Goal: Navigation & Orientation: Go to known website

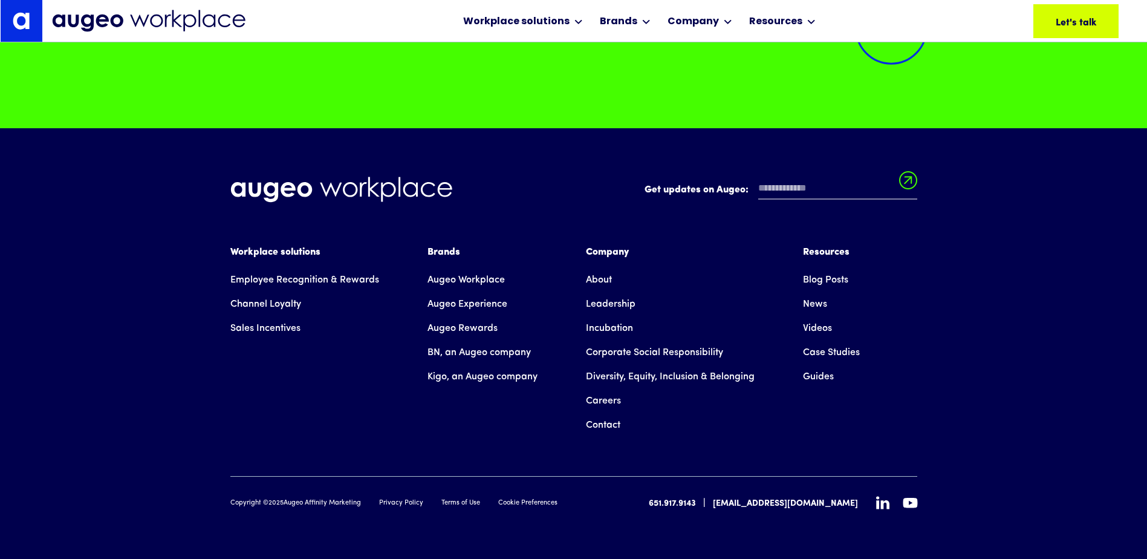
scroll to position [8865, 0]
